Goal: Task Accomplishment & Management: Manage account settings

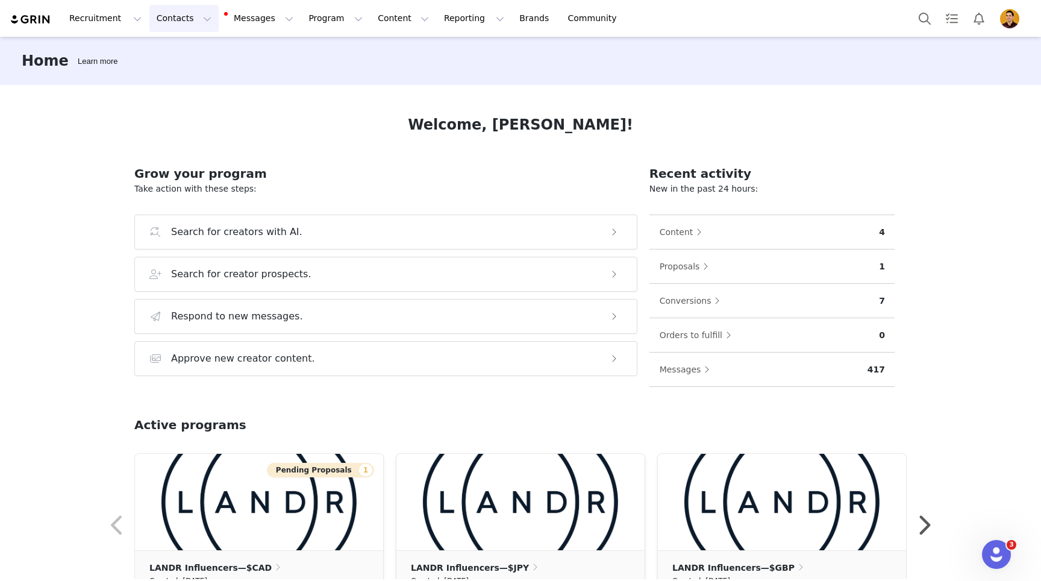
click at [182, 17] on button "Contacts Contacts" at bounding box center [183, 18] width 69 height 27
click at [171, 49] on p "Creators" at bounding box center [169, 53] width 36 height 13
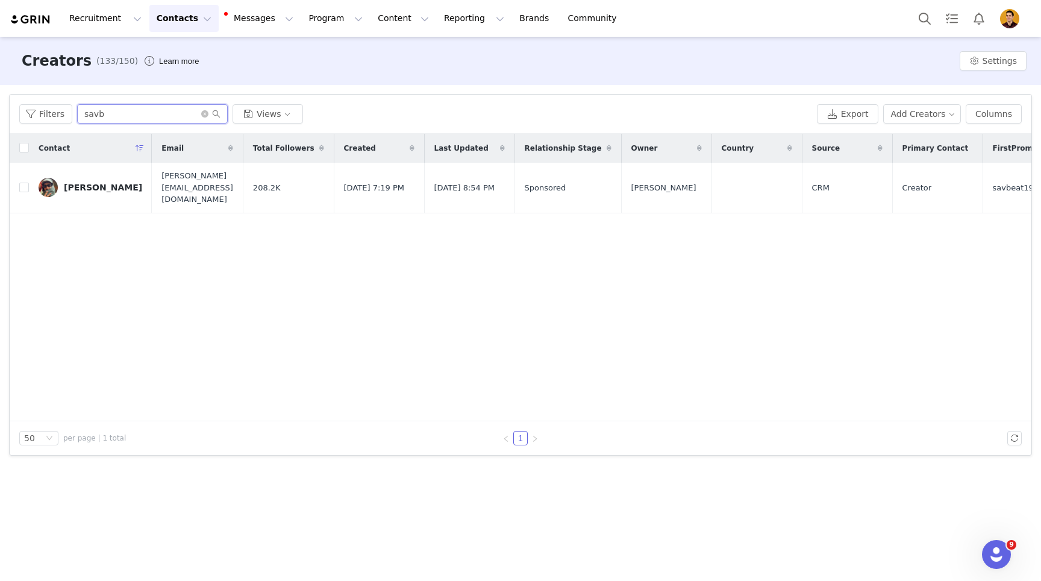
click at [128, 113] on input "savb" at bounding box center [152, 113] width 151 height 19
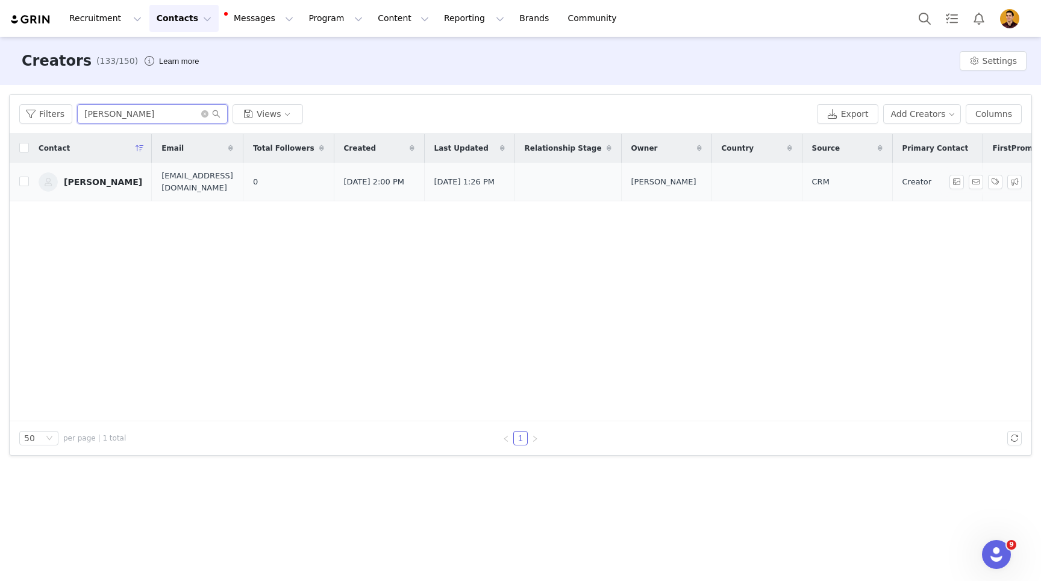
type input "[PERSON_NAME]"
click at [98, 180] on div "[PERSON_NAME]" at bounding box center [103, 182] width 78 height 10
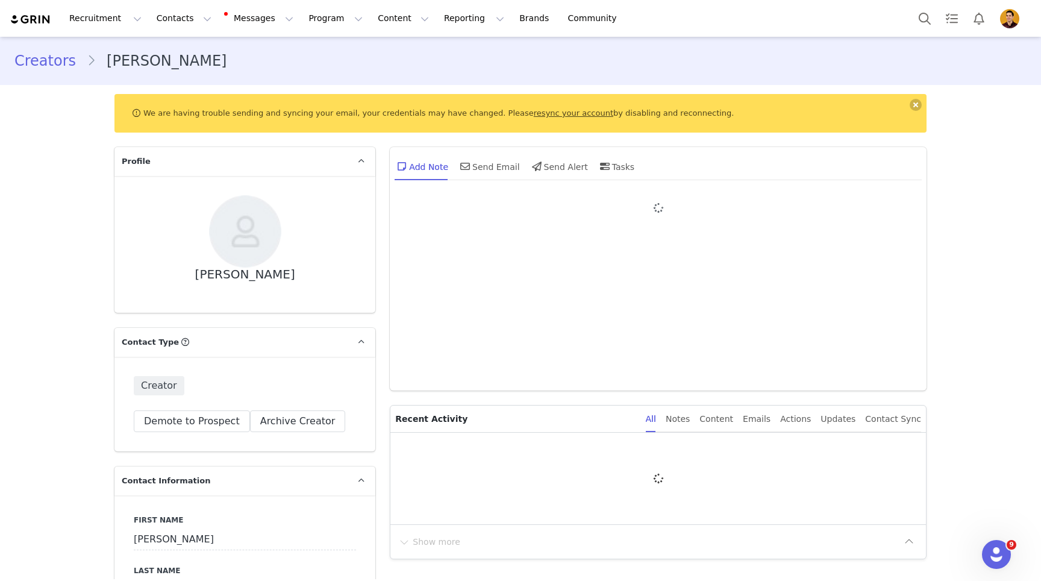
type input "+1 ([GEOGRAPHIC_DATA])"
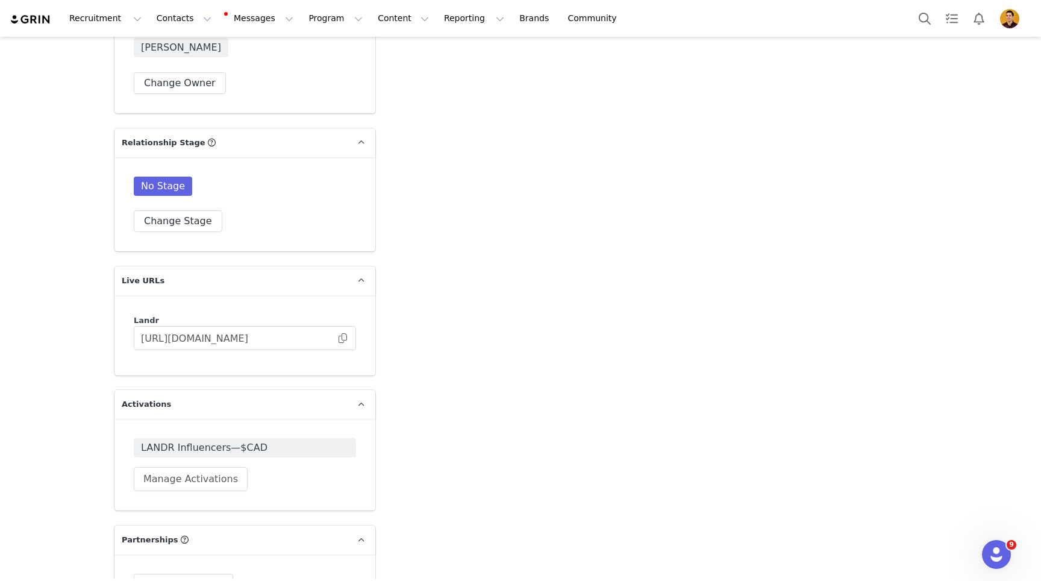
scroll to position [2151, 0]
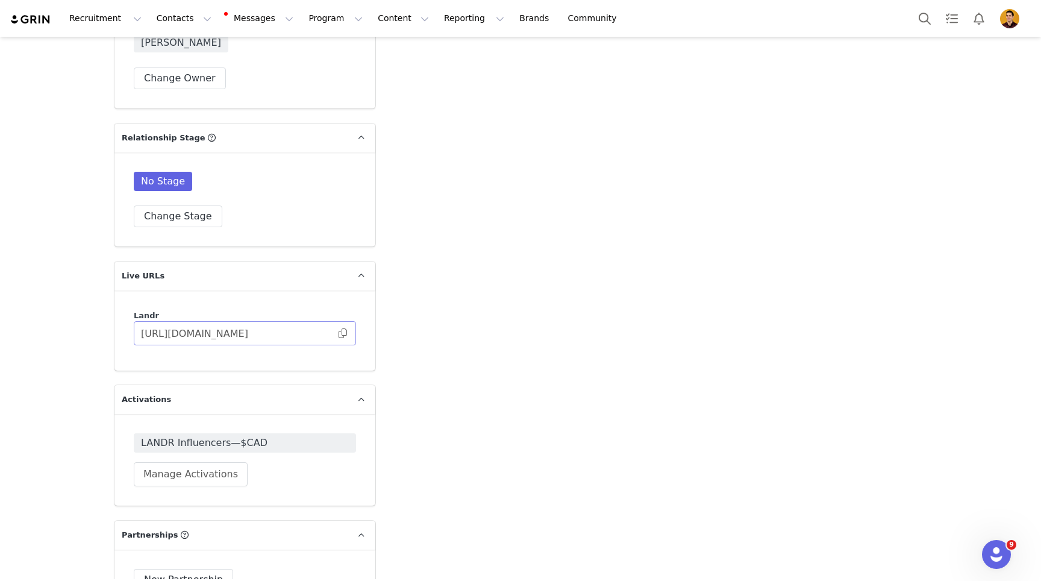
click at [347, 333] on span at bounding box center [343, 333] width 12 height 0
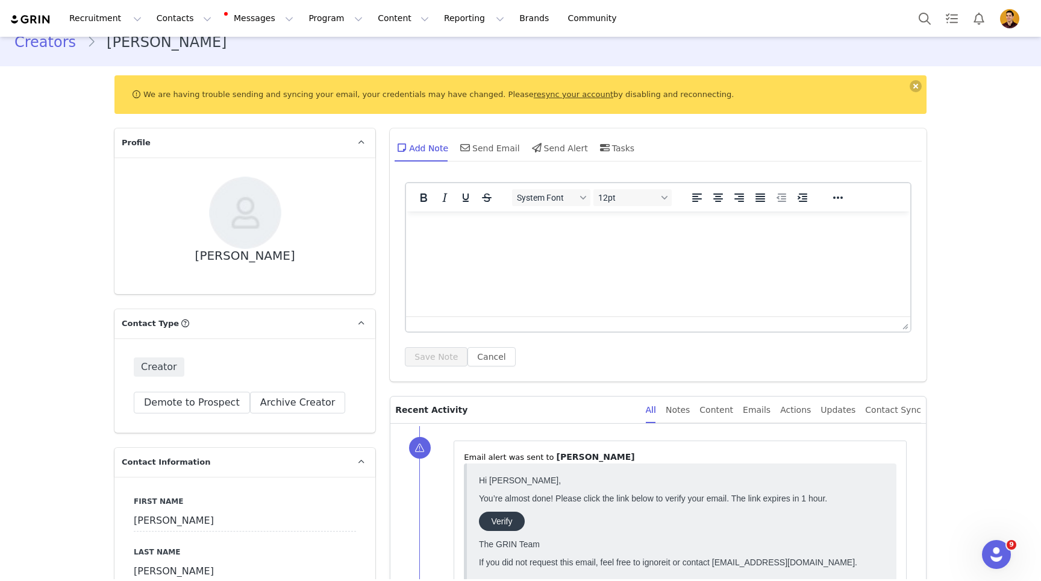
scroll to position [0, 0]
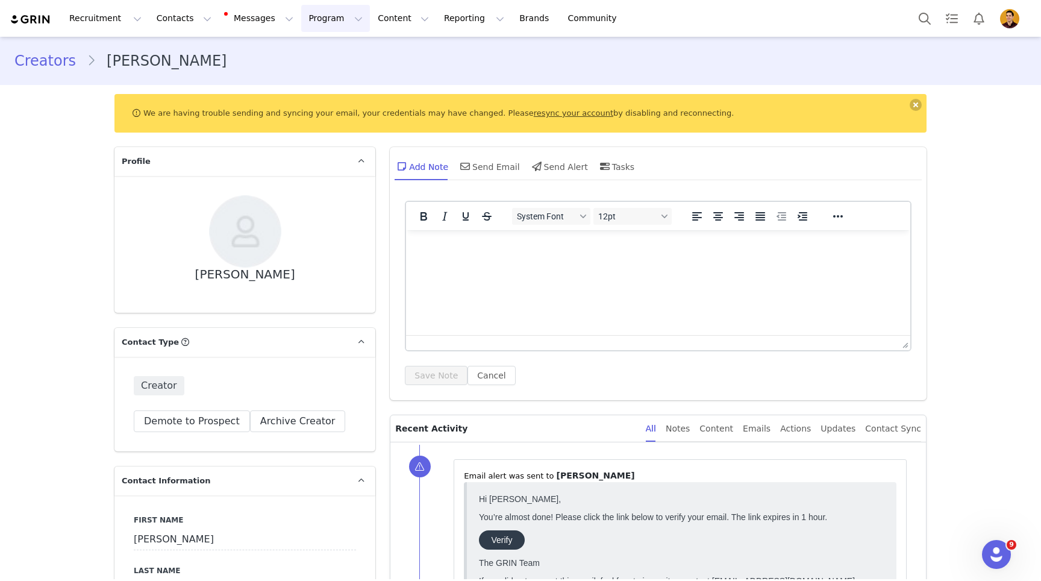
click at [328, 8] on button "Program Program" at bounding box center [335, 18] width 69 height 27
click at [319, 53] on p "Activations" at bounding box center [315, 53] width 46 height 13
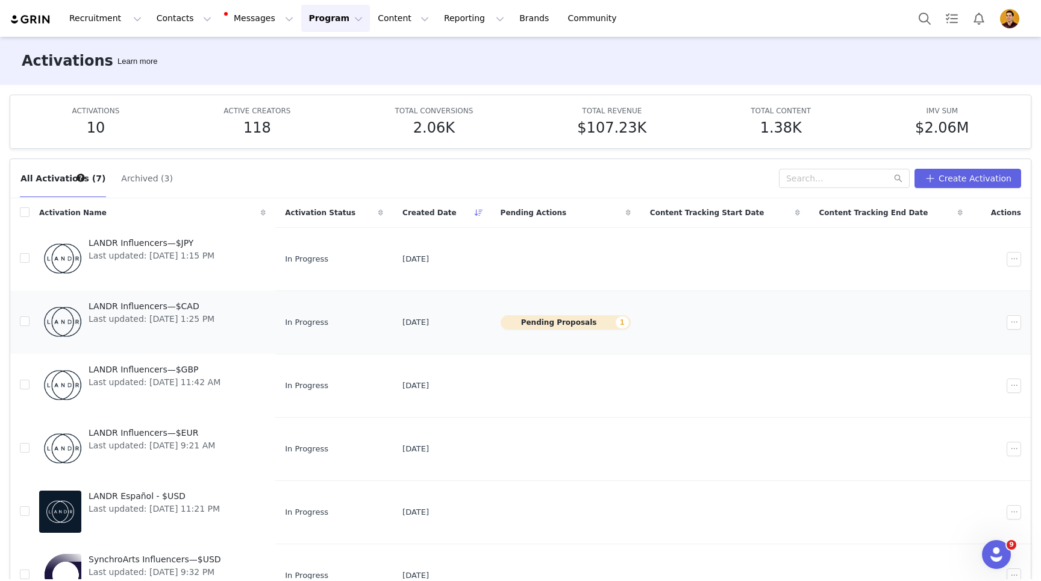
click at [615, 304] on td "Pending Proposals 1" at bounding box center [565, 321] width 149 height 63
click at [598, 324] on button "Pending Proposals 1" at bounding box center [566, 322] width 130 height 14
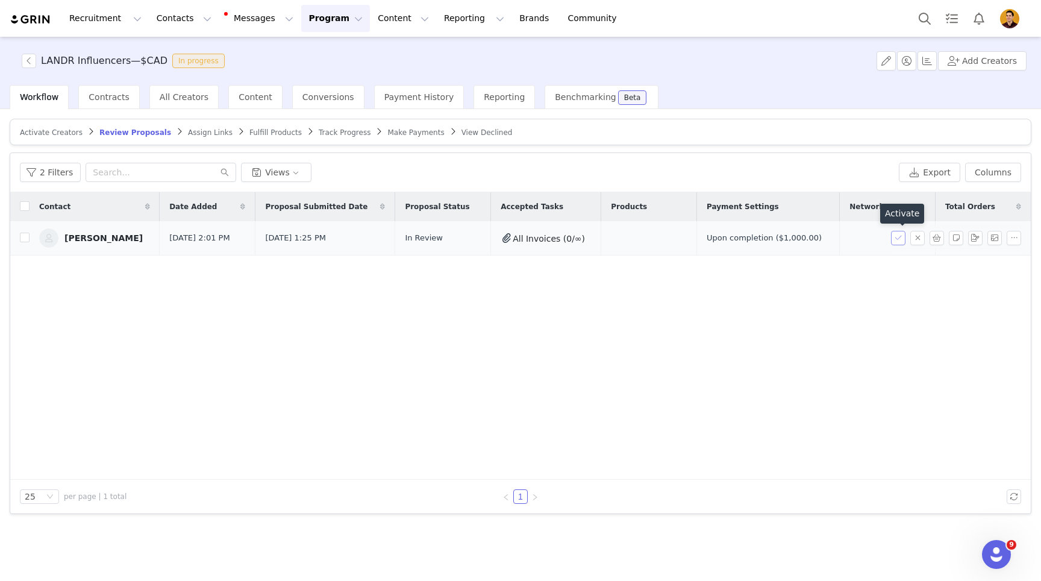
click at [898, 239] on button "button" at bounding box center [898, 238] width 14 height 14
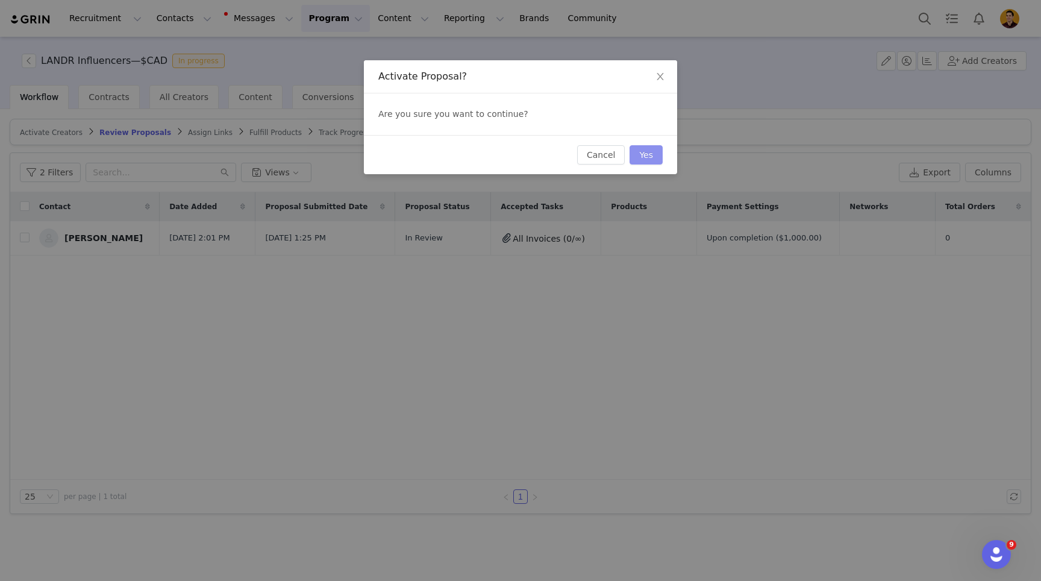
click at [646, 155] on button "Yes" at bounding box center [646, 154] width 33 height 19
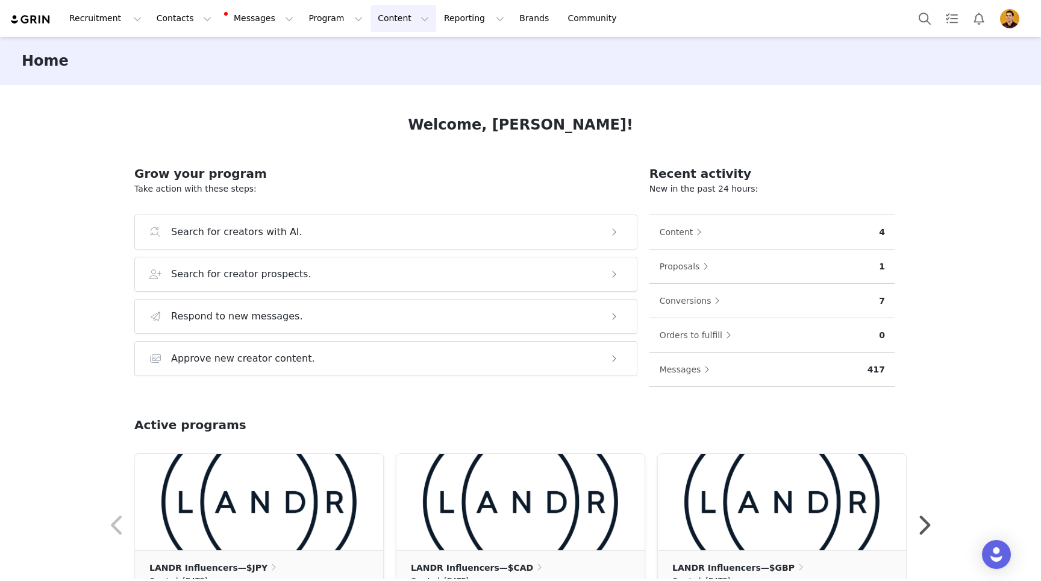
click at [376, 19] on button "Content Content" at bounding box center [404, 18] width 66 height 27
click at [386, 76] on p "Media Library" at bounding box center [383, 75] width 57 height 13
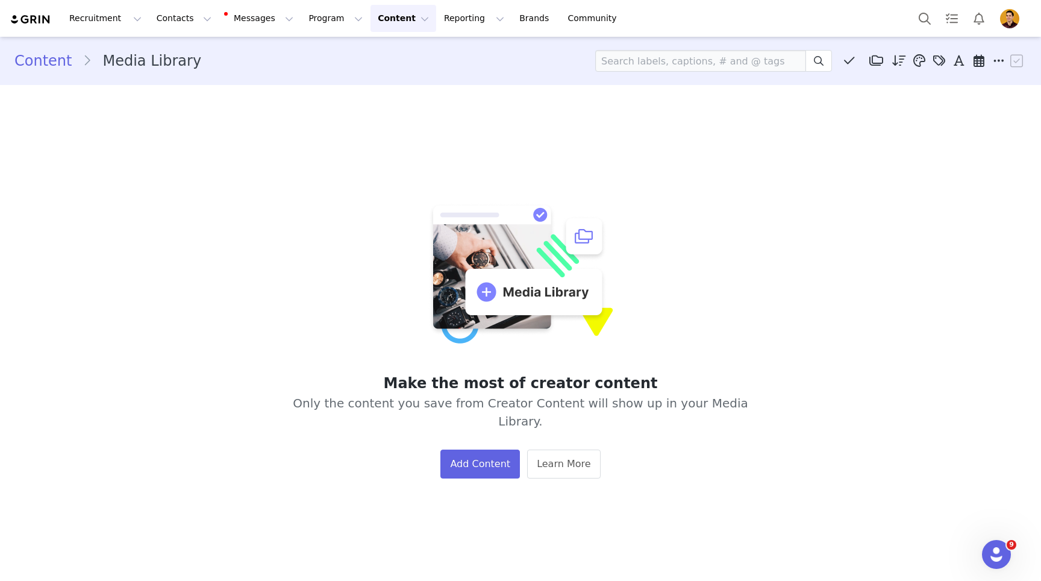
click at [371, 13] on button "Content Content" at bounding box center [404, 18] width 66 height 27
click at [371, 53] on p "Creator Content" at bounding box center [388, 53] width 67 height 13
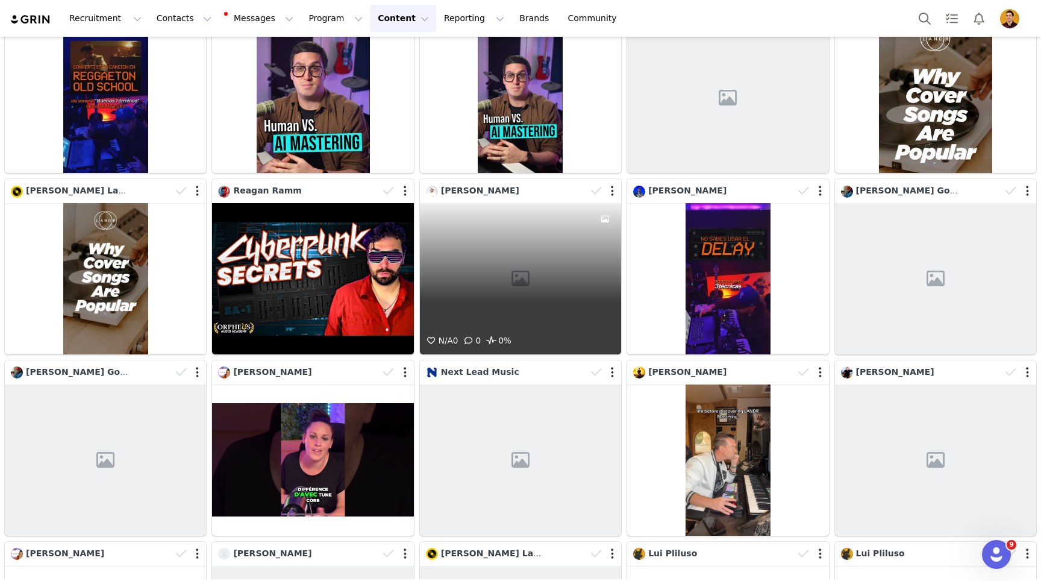
scroll to position [2473, 0]
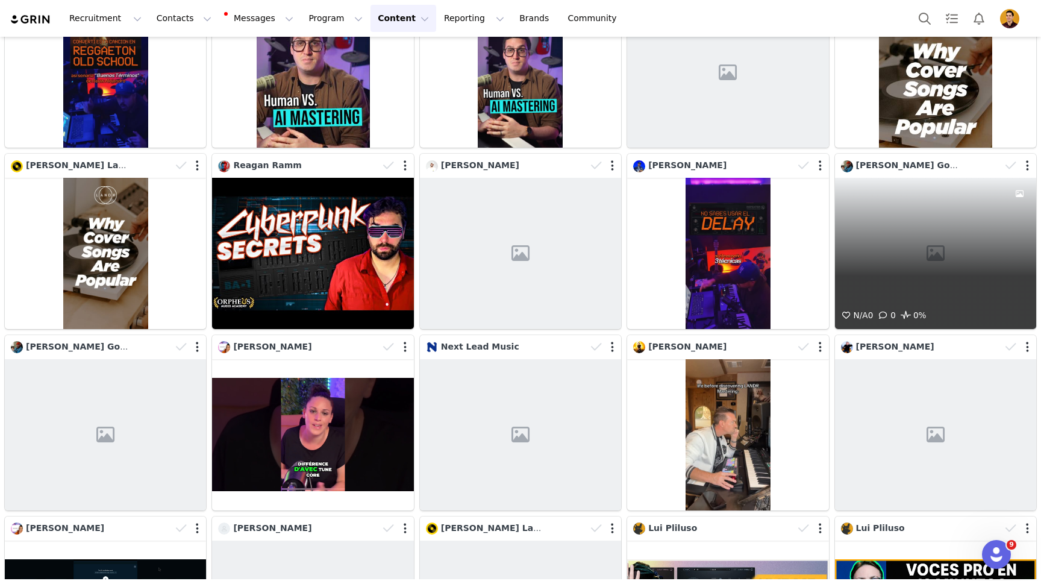
click at [938, 260] on div "N/A 0 0 0%" at bounding box center [935, 253] width 201 height 151
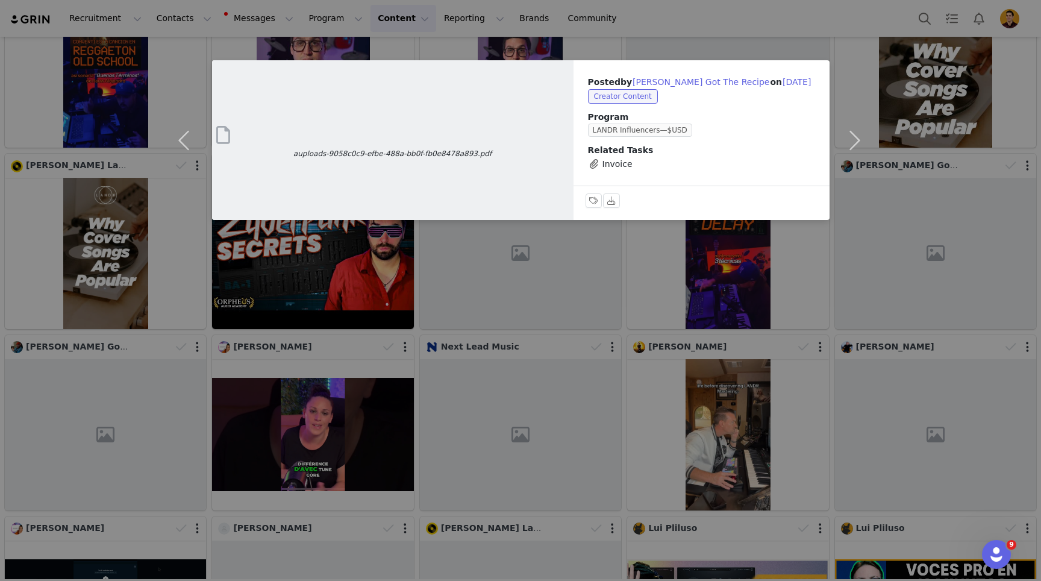
drag, startPoint x: 118, startPoint y: 409, endPoint x: 101, endPoint y: 410, distance: 17.5
click at [116, 409] on div "auploads-9058c0c9-efbe-488a-bb0f-fb0e8478a893.pdf Posted by Ron Got The Recipe …" at bounding box center [520, 290] width 1041 height 581
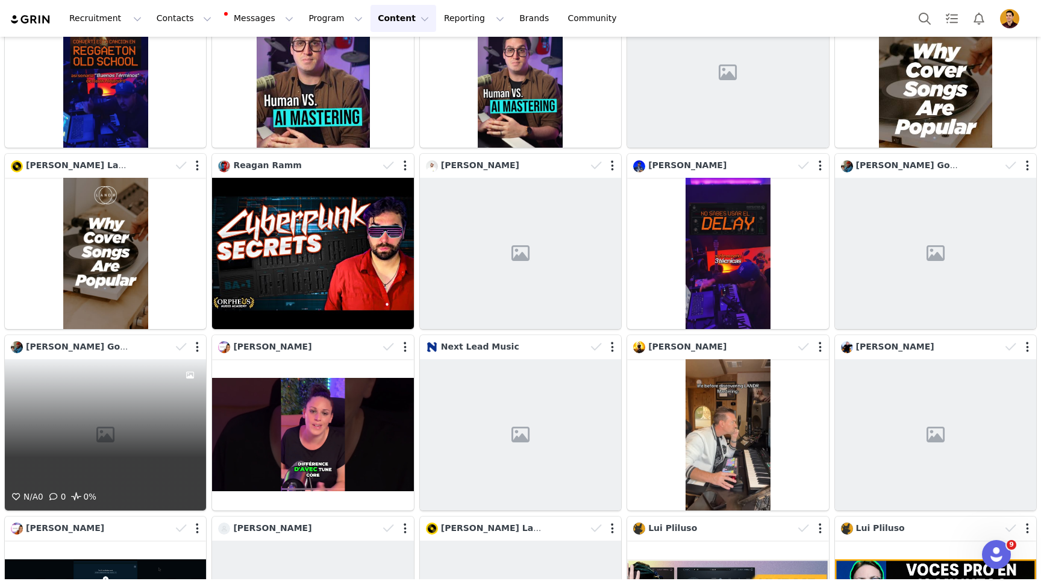
click at [95, 410] on div "N/A 0 0 0%" at bounding box center [105, 434] width 201 height 151
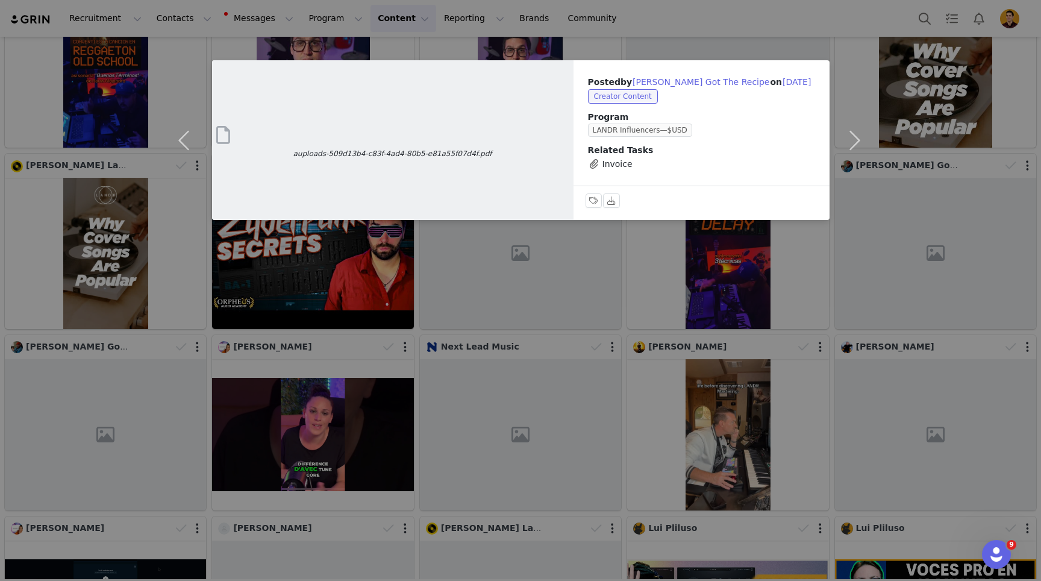
click at [119, 407] on div "auploads-509d13b4-c83f-4ad4-80b5-e81a55f07d4f.pdf Posted by Ron Got The Recipe …" at bounding box center [520, 290] width 1041 height 581
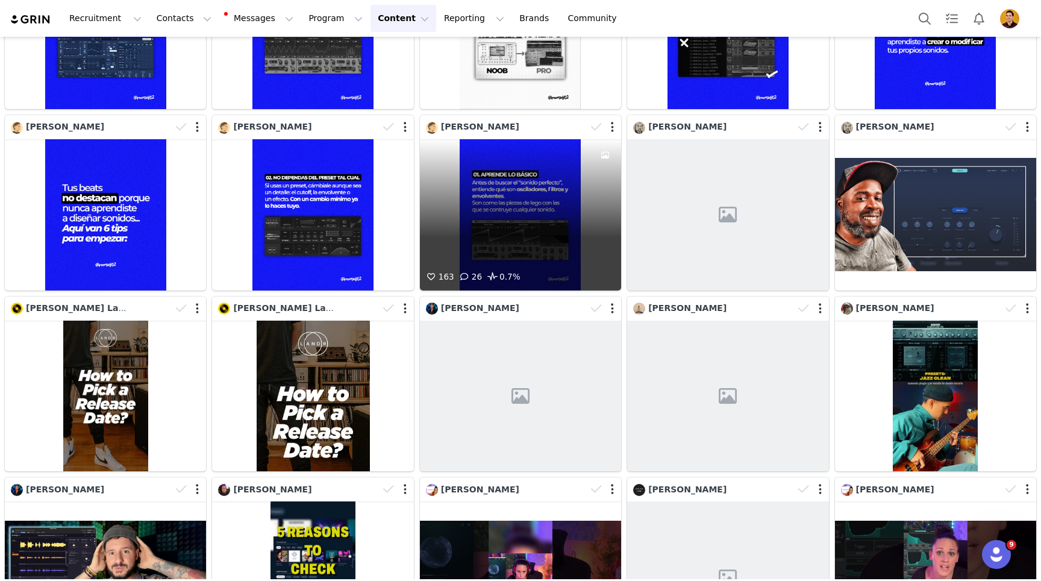
scroll to position [1757, 0]
